Goal: Task Accomplishment & Management: Use online tool/utility

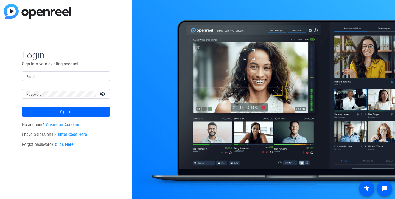
click at [70, 136] on link "Enter Code Here" at bounding box center [72, 135] width 29 height 5
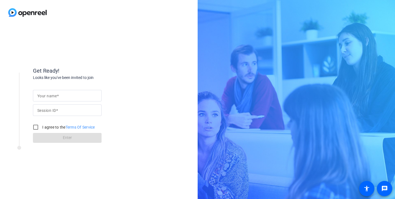
click at [60, 96] on input "Your name" at bounding box center [67, 95] width 60 height 7
type input "[PERSON_NAME]"
paste input "yKhQ"
type input "yKhQ"
click at [35, 129] on input "I agree to the Terms Of Service" at bounding box center [35, 127] width 11 height 11
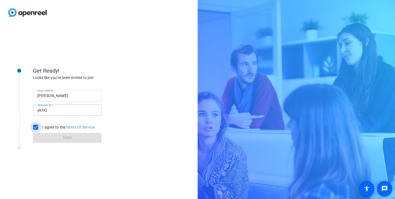
checkbox input "true"
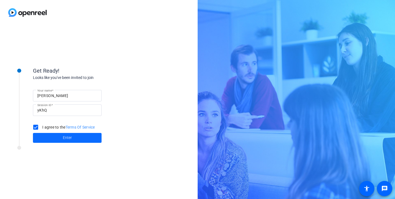
click at [55, 139] on span at bounding box center [67, 137] width 69 height 13
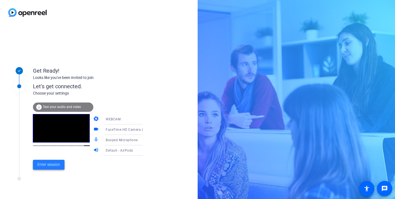
click at [52, 167] on span "Enter session" at bounding box center [48, 165] width 23 height 6
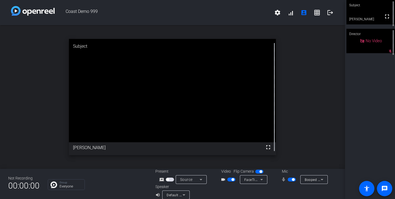
click at [170, 181] on span "button" at bounding box center [170, 180] width 8 height 4
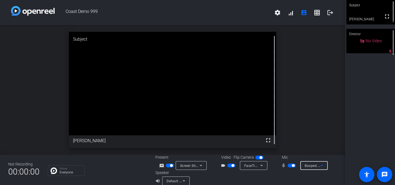
click at [315, 166] on span "Booped Microphone" at bounding box center [321, 165] width 32 height 4
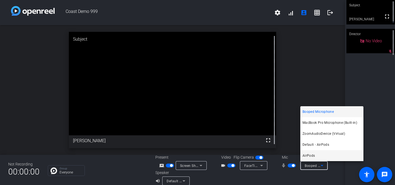
click at [329, 156] on mat-option "AirPods" at bounding box center [331, 155] width 63 height 11
